Goal: Information Seeking & Learning: Learn about a topic

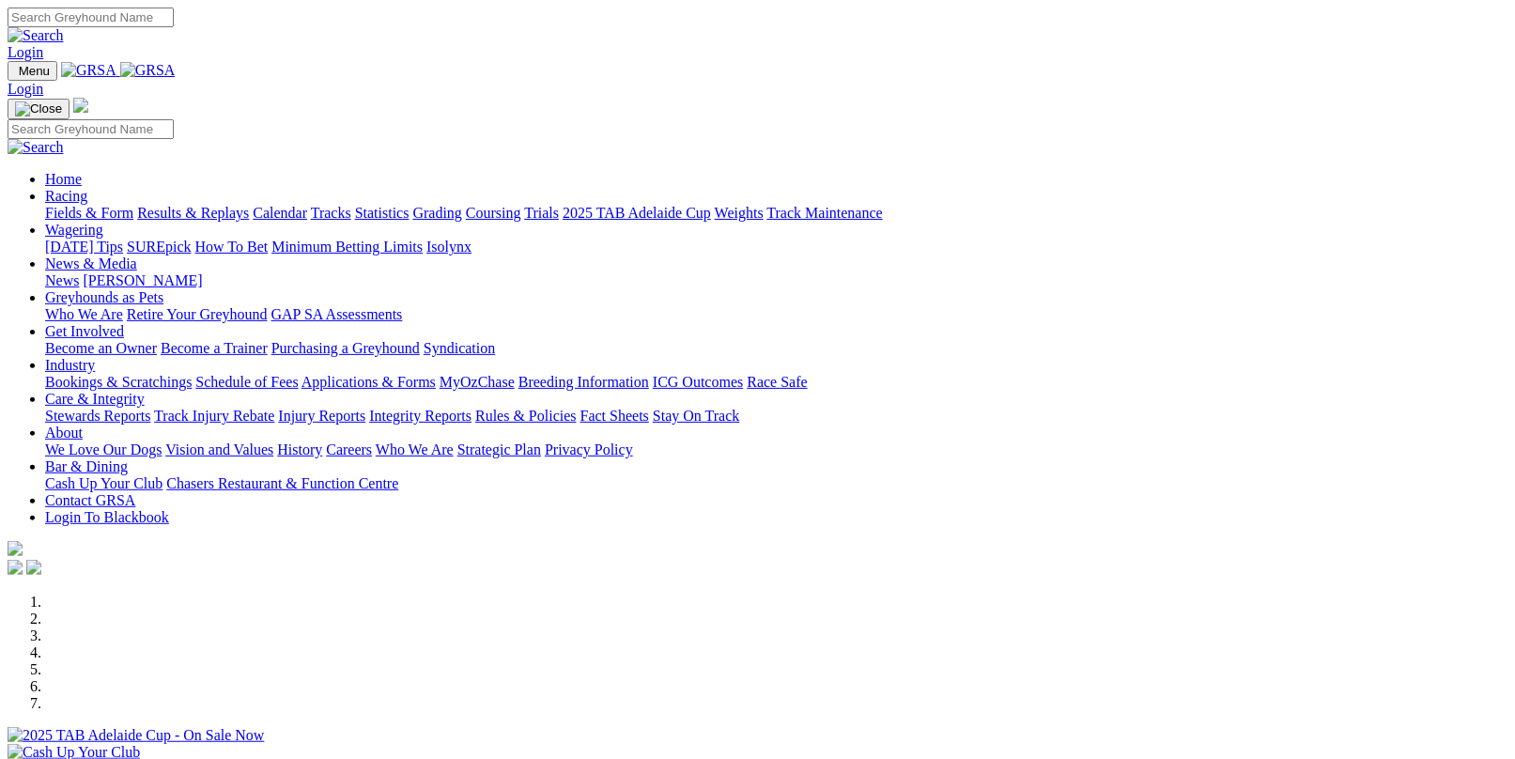
drag, startPoint x: 0, startPoint y: 0, endPoint x: 386, endPoint y: 74, distance: 393.2
click at [87, 188] on link "Racing" at bounding box center [66, 196] width 42 height 16
click at [83, 205] on link "Fields & Form" at bounding box center [89, 213] width 88 height 16
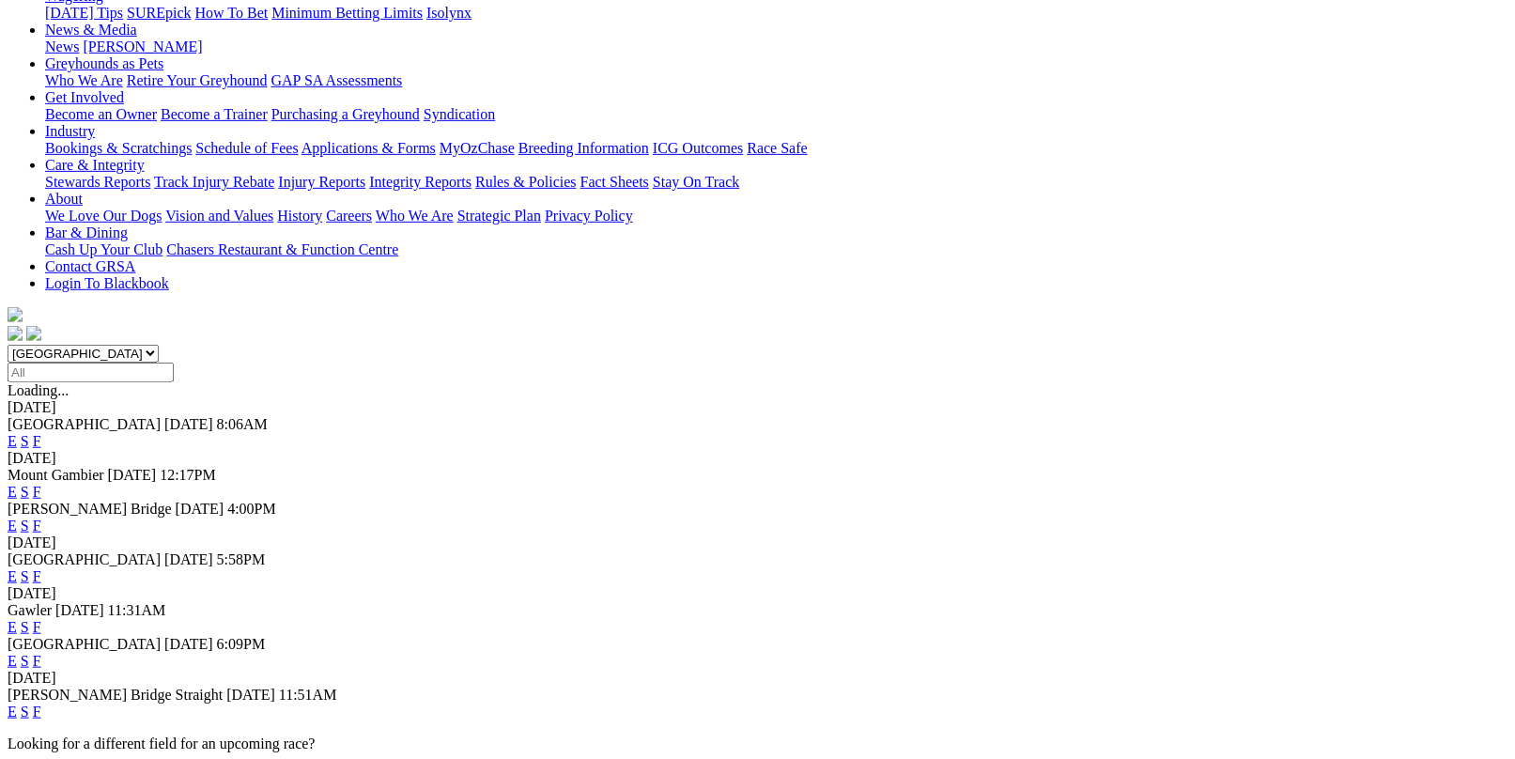
scroll to position [282, 0]
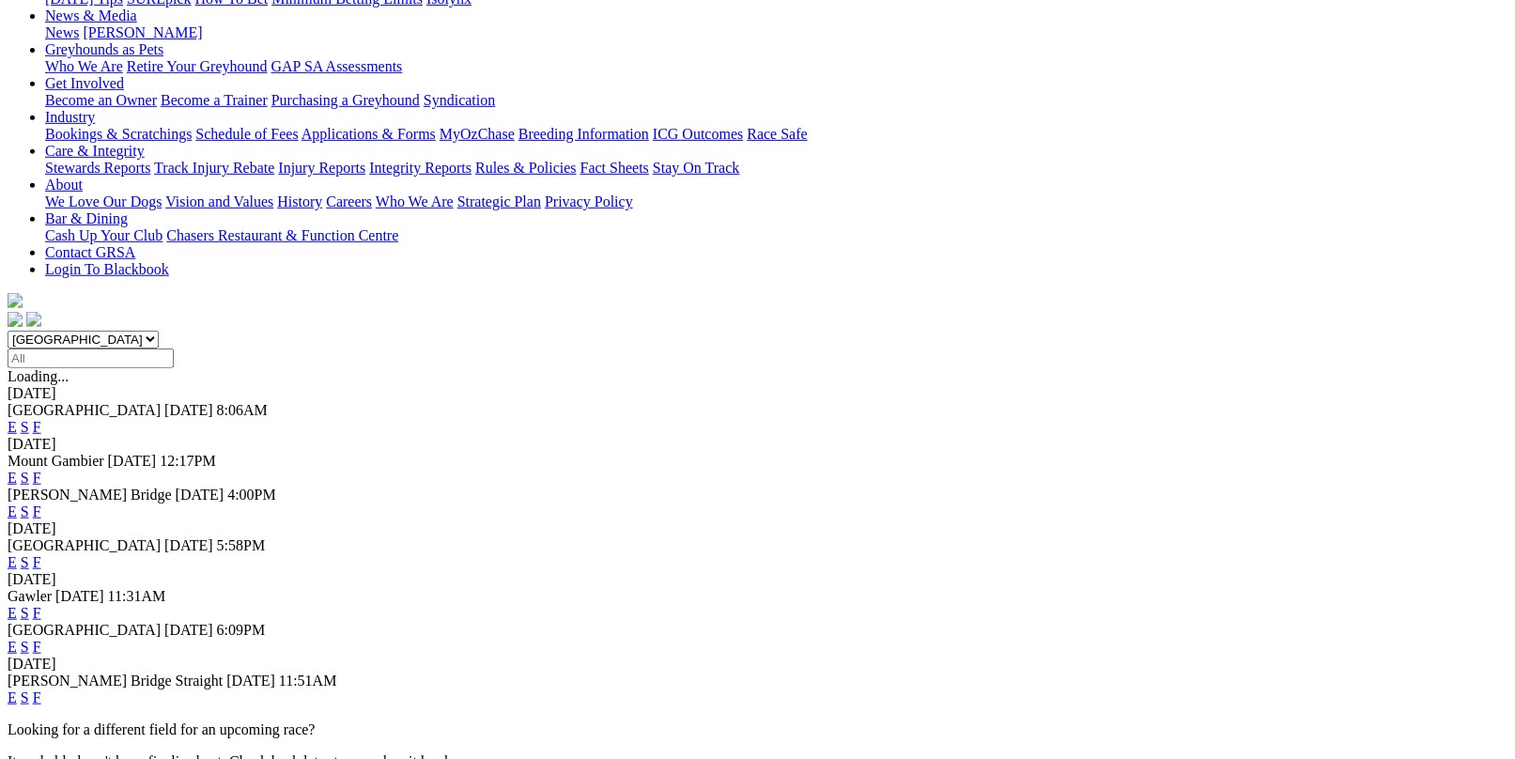
click at [41, 554] on link "F" at bounding box center [37, 562] width 8 height 16
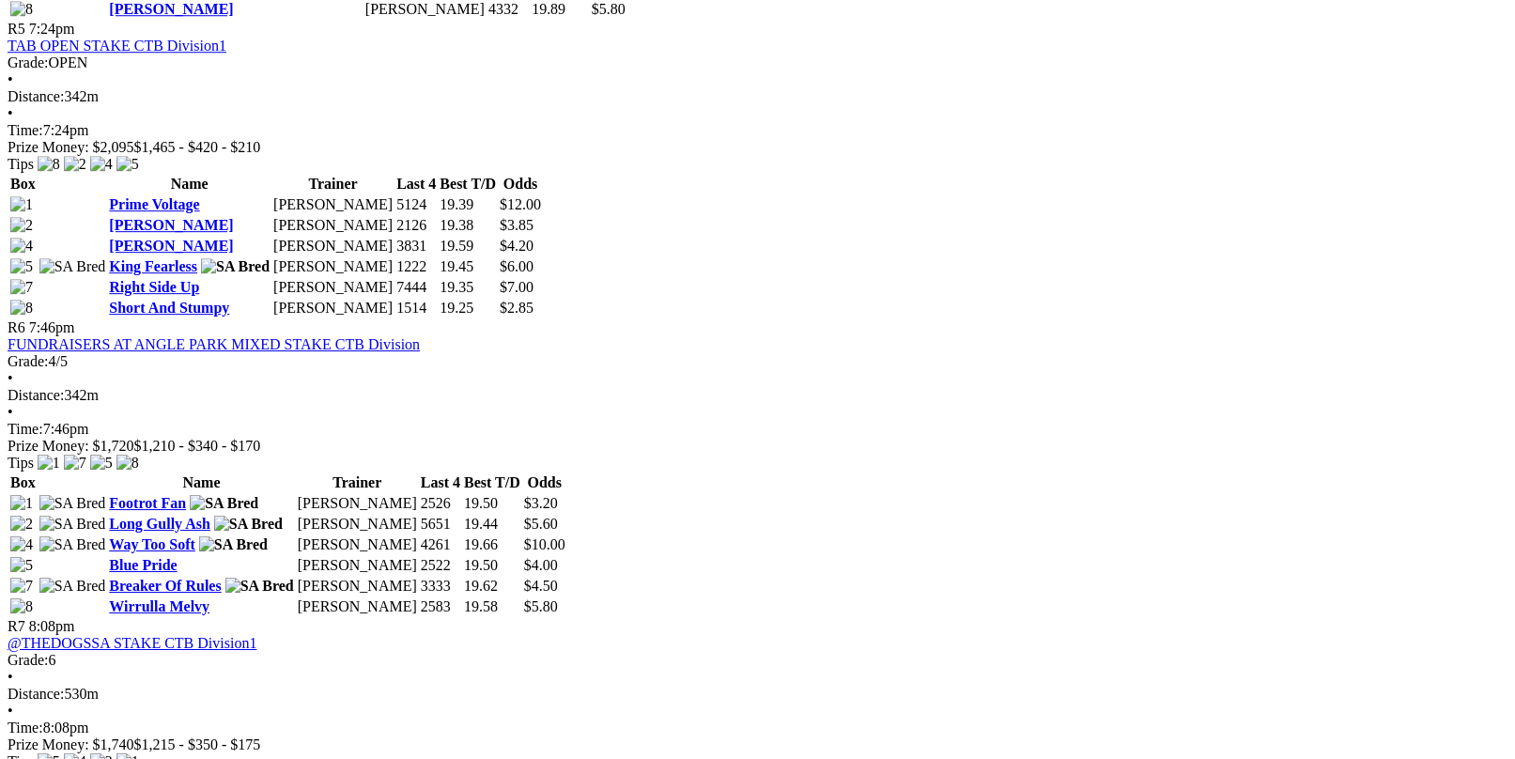
scroll to position [2067, 0]
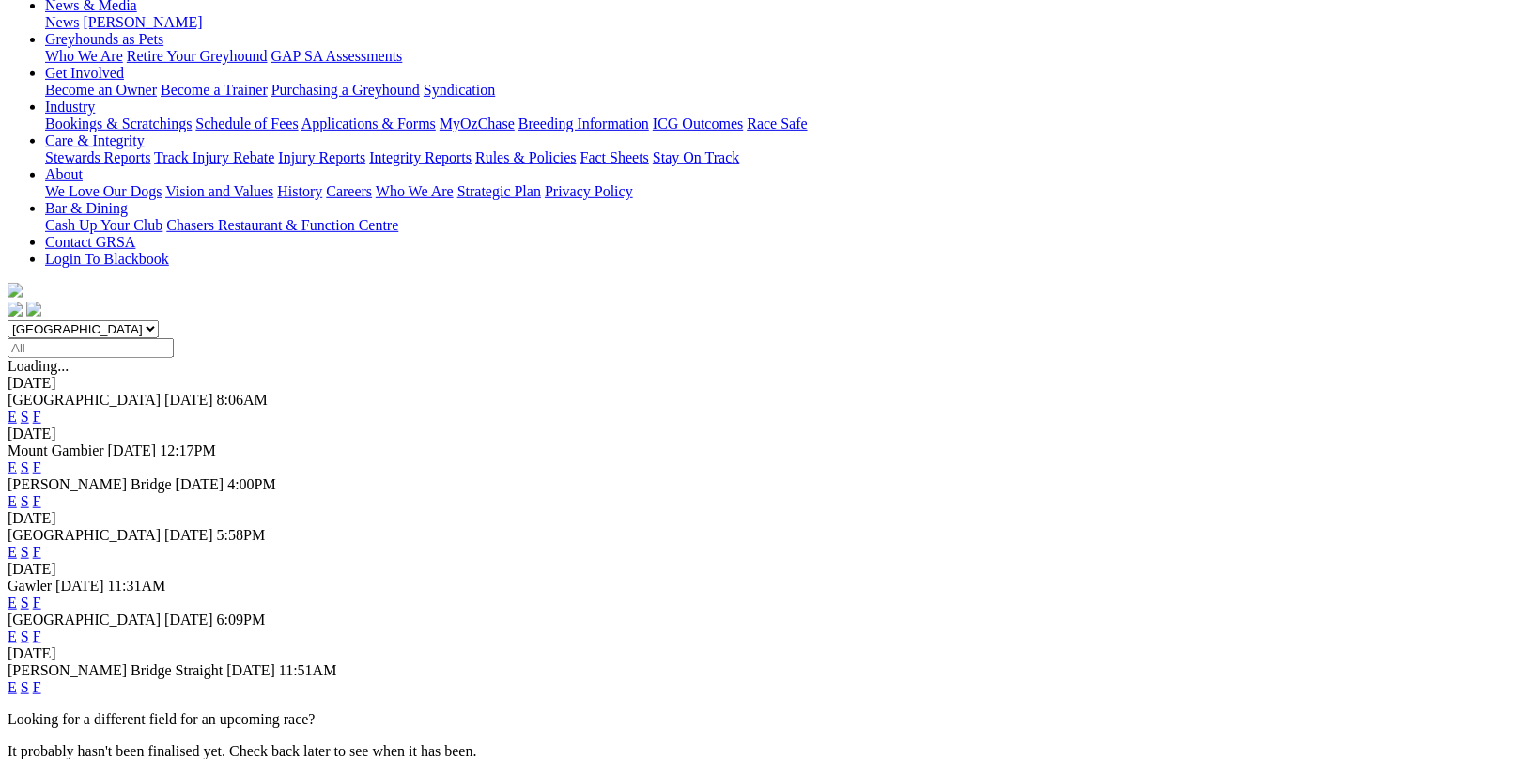
scroll to position [376, 0]
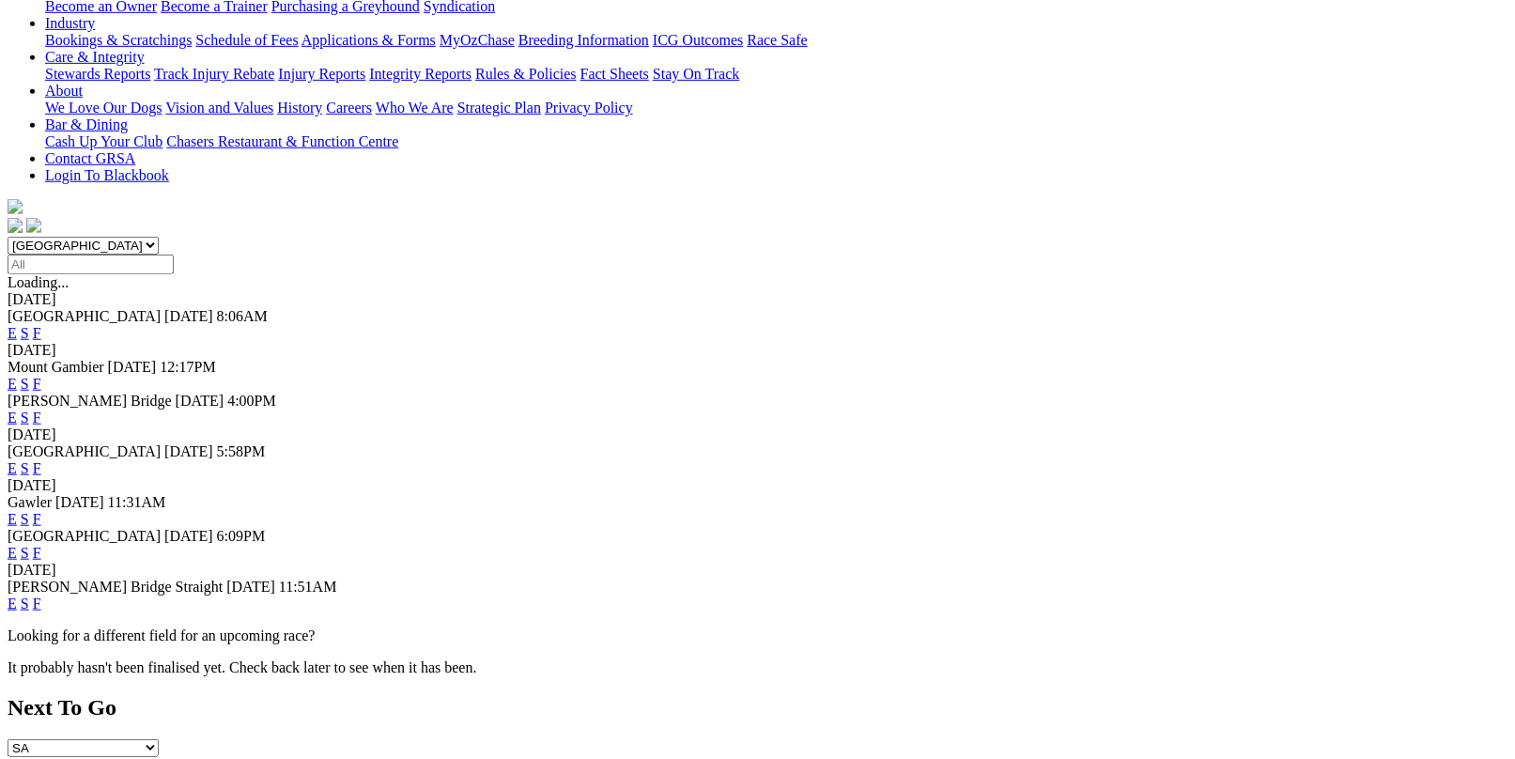
click at [41, 511] on link "F" at bounding box center [37, 519] width 8 height 16
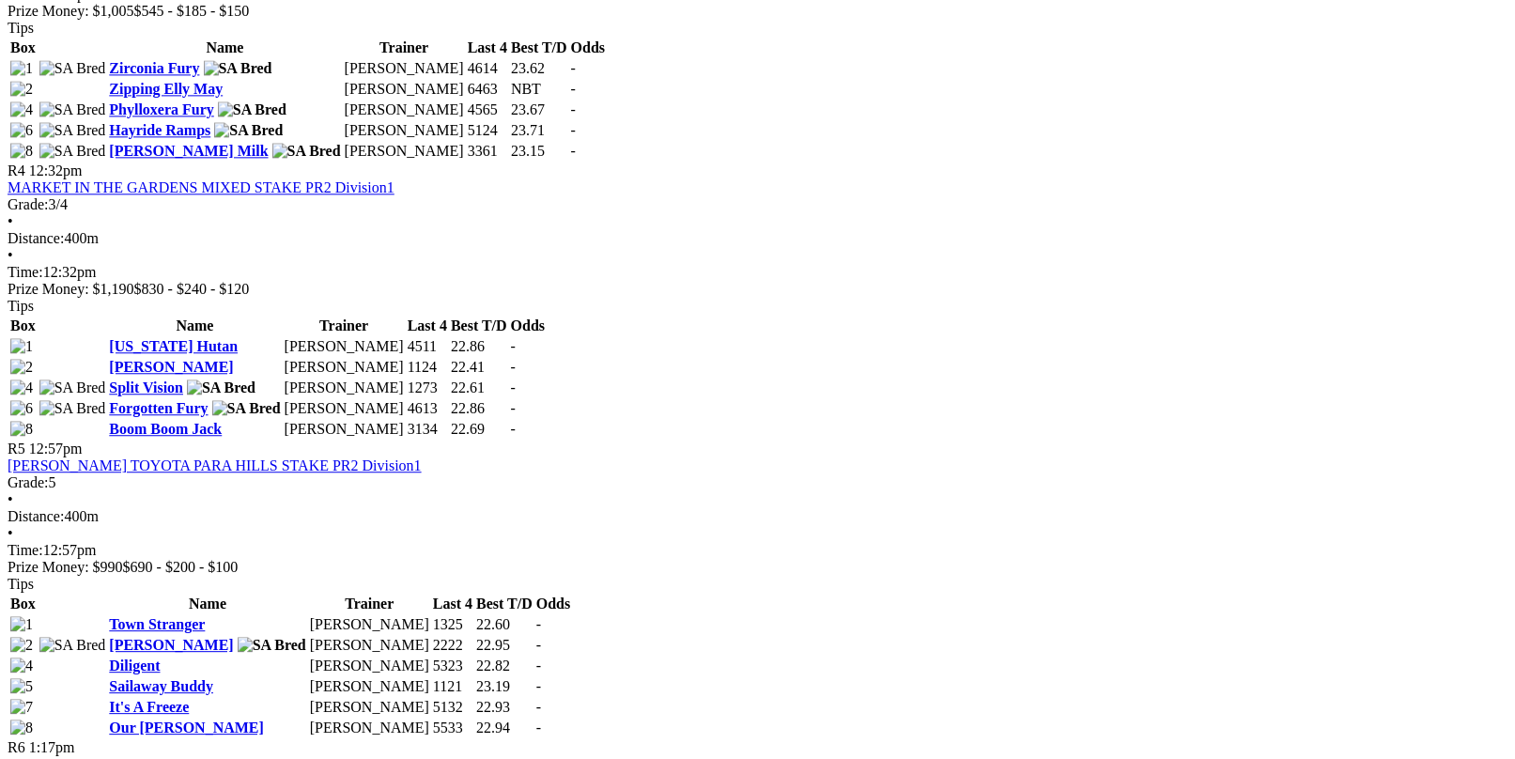
scroll to position [1409, 0]
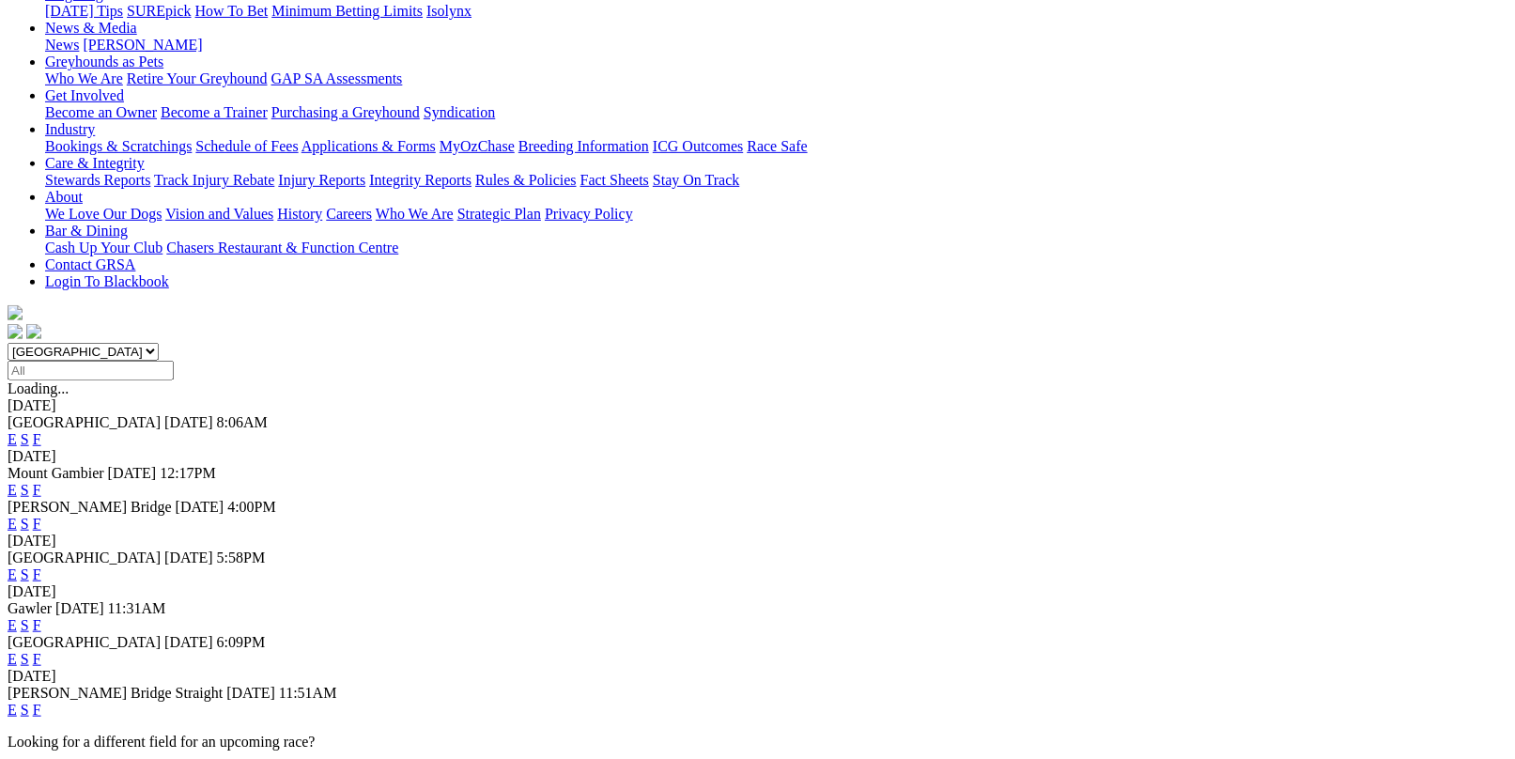
scroll to position [282, 0]
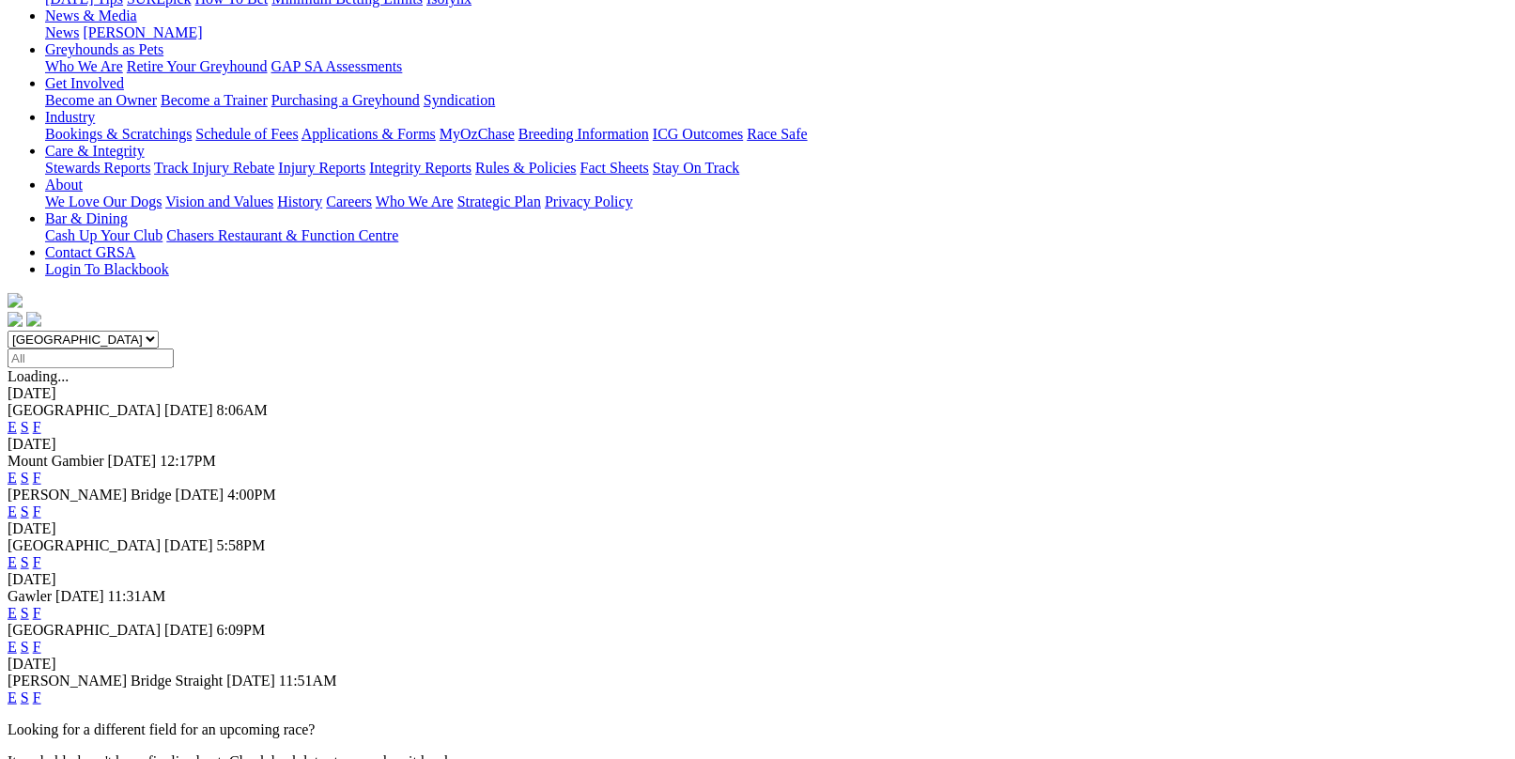
click at [41, 639] on link "F" at bounding box center [37, 647] width 8 height 16
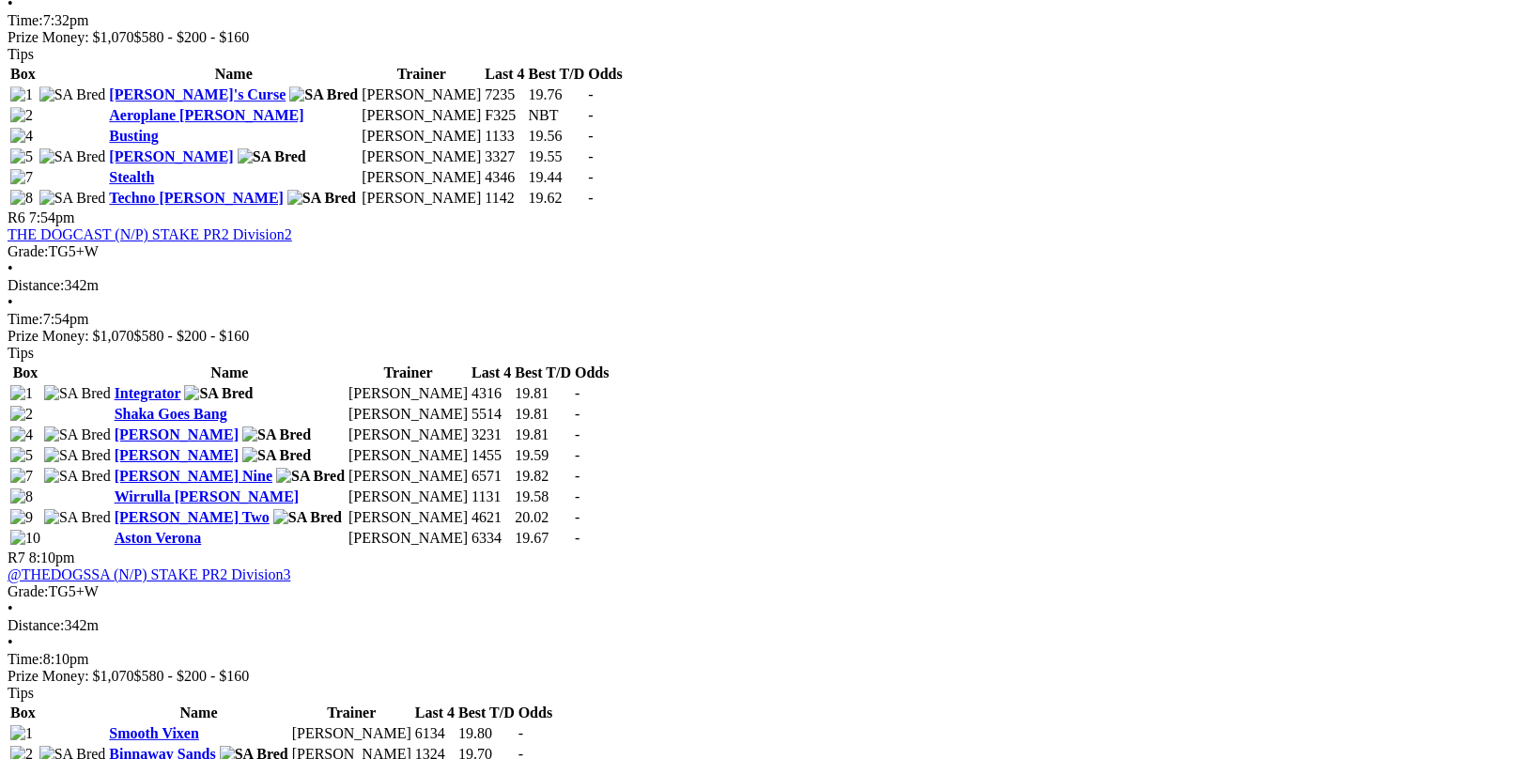
scroll to position [2255, 0]
